Goal: Navigation & Orientation: Go to known website

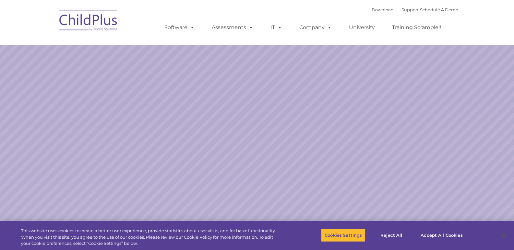
select select "MEDIUM"
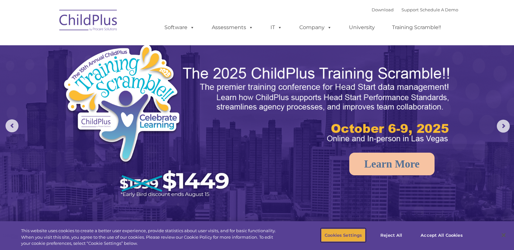
click at [337, 238] on button "Cookies Settings" at bounding box center [343, 236] width 44 height 14
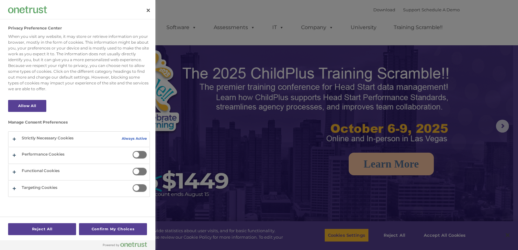
click at [446, 231] on div at bounding box center [259, 125] width 518 height 250
click at [149, 9] on button "Close" at bounding box center [148, 10] width 14 height 14
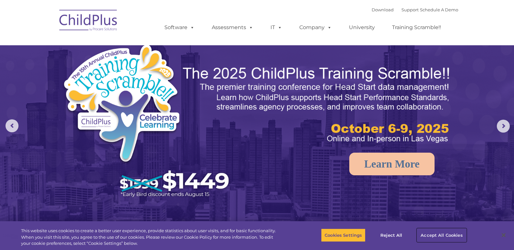
click at [437, 236] on button "Accept All Cookies" at bounding box center [441, 236] width 49 height 14
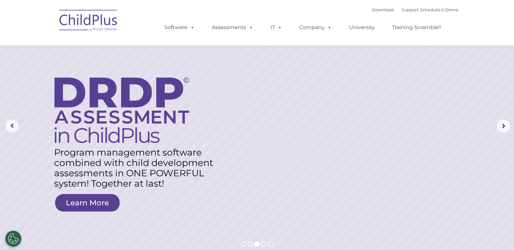
click at [82, 19] on img at bounding box center [88, 21] width 65 height 32
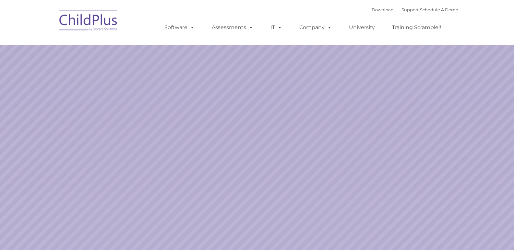
select select "MEDIUM"
